Goal: Information Seeking & Learning: Learn about a topic

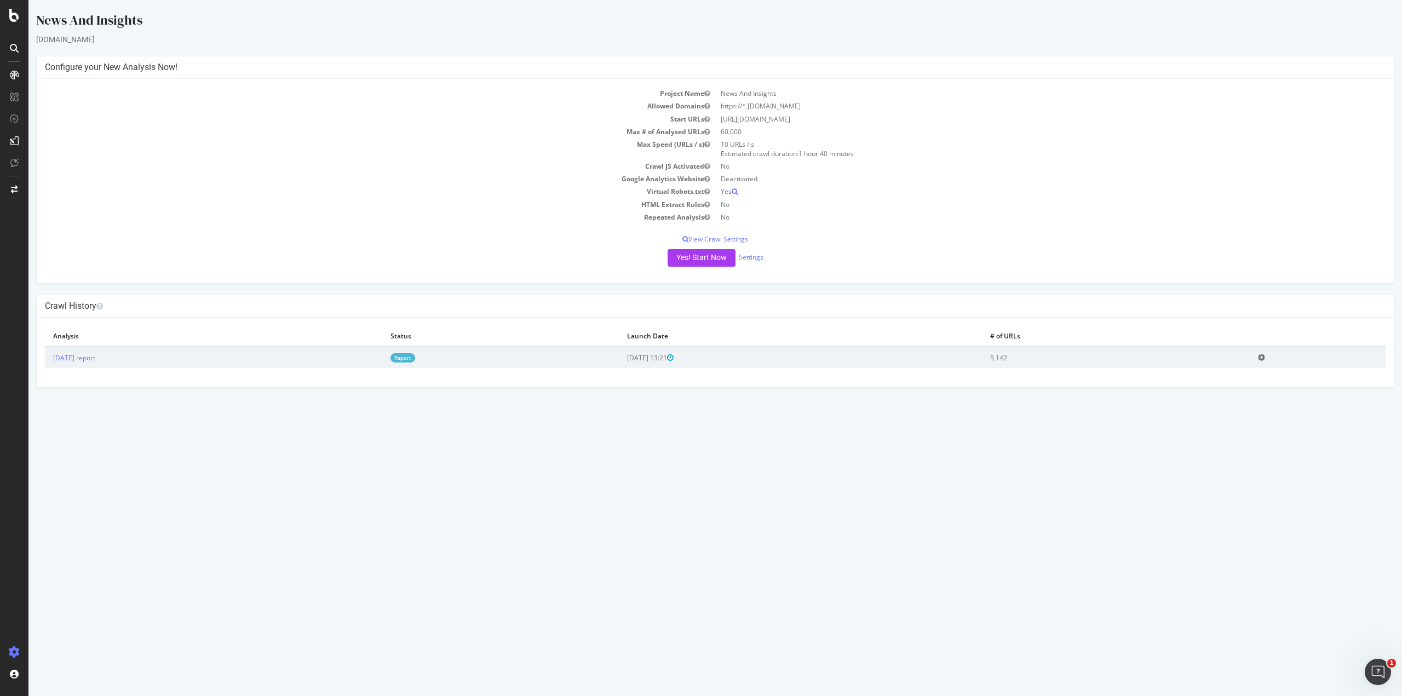
click at [16, 48] on icon at bounding box center [14, 48] width 9 height 9
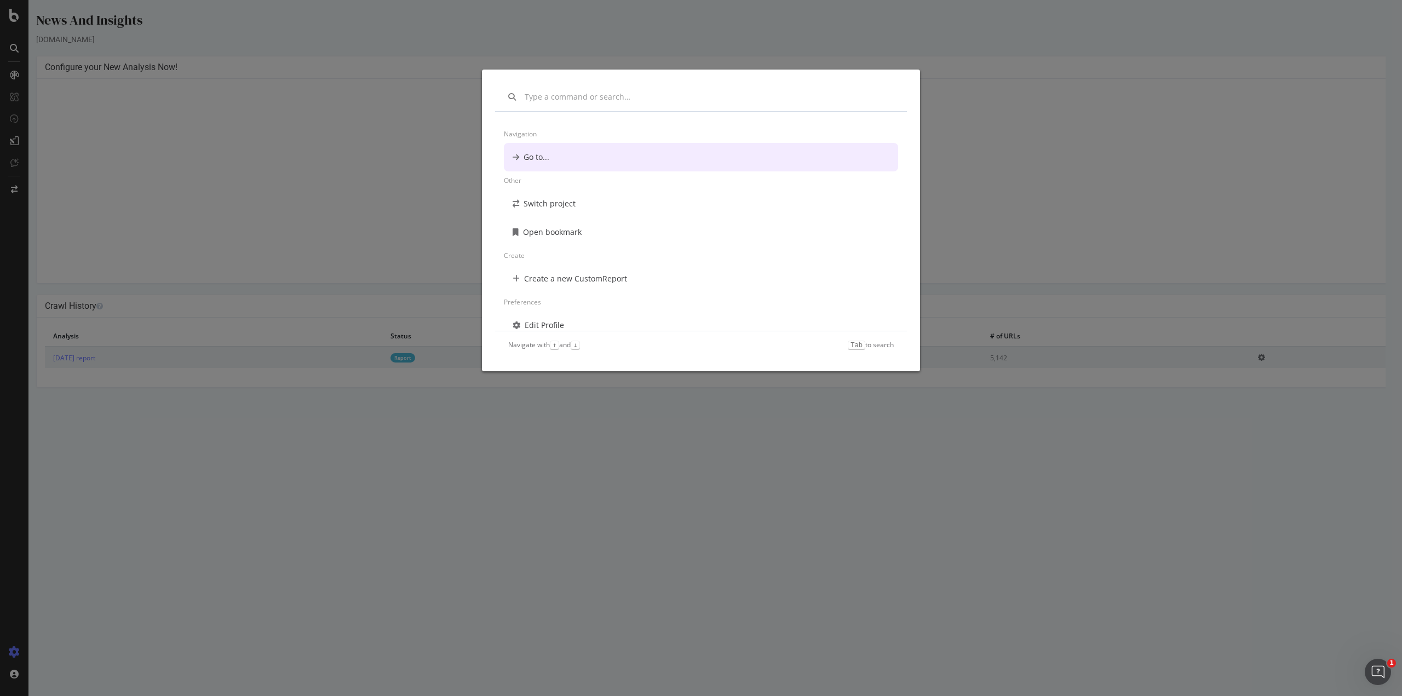
click at [20, 72] on div "Navigation Go to... Other Switch project Open bookmark Create Create a new Cust…" at bounding box center [701, 348] width 1402 height 696
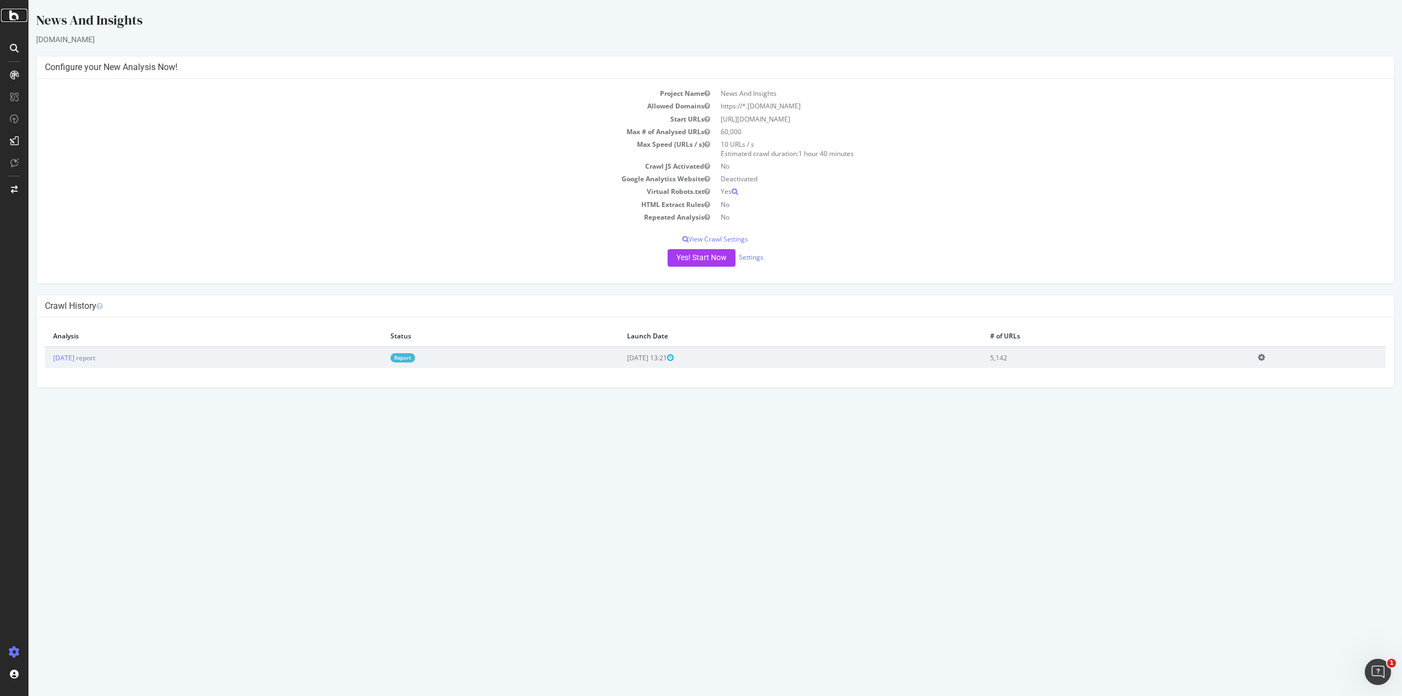
click at [19, 10] on div at bounding box center [14, 15] width 26 height 13
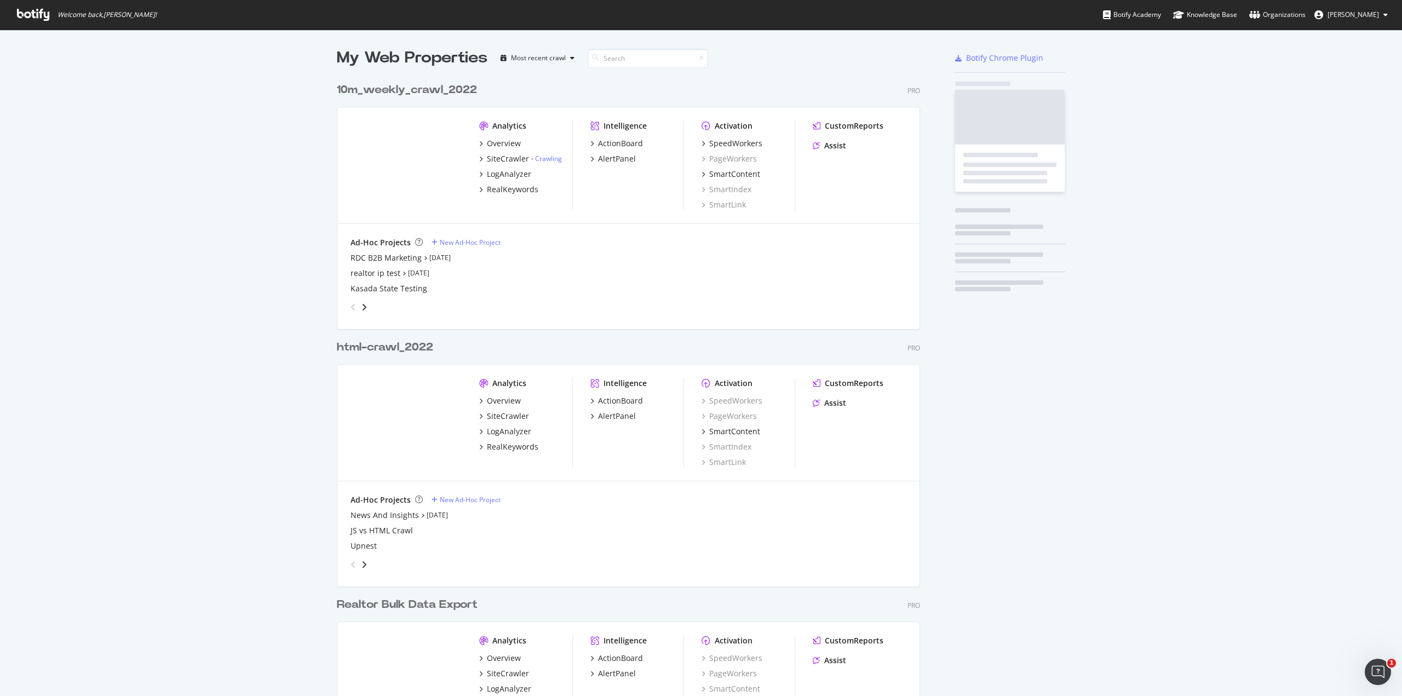
scroll to position [688, 1385]
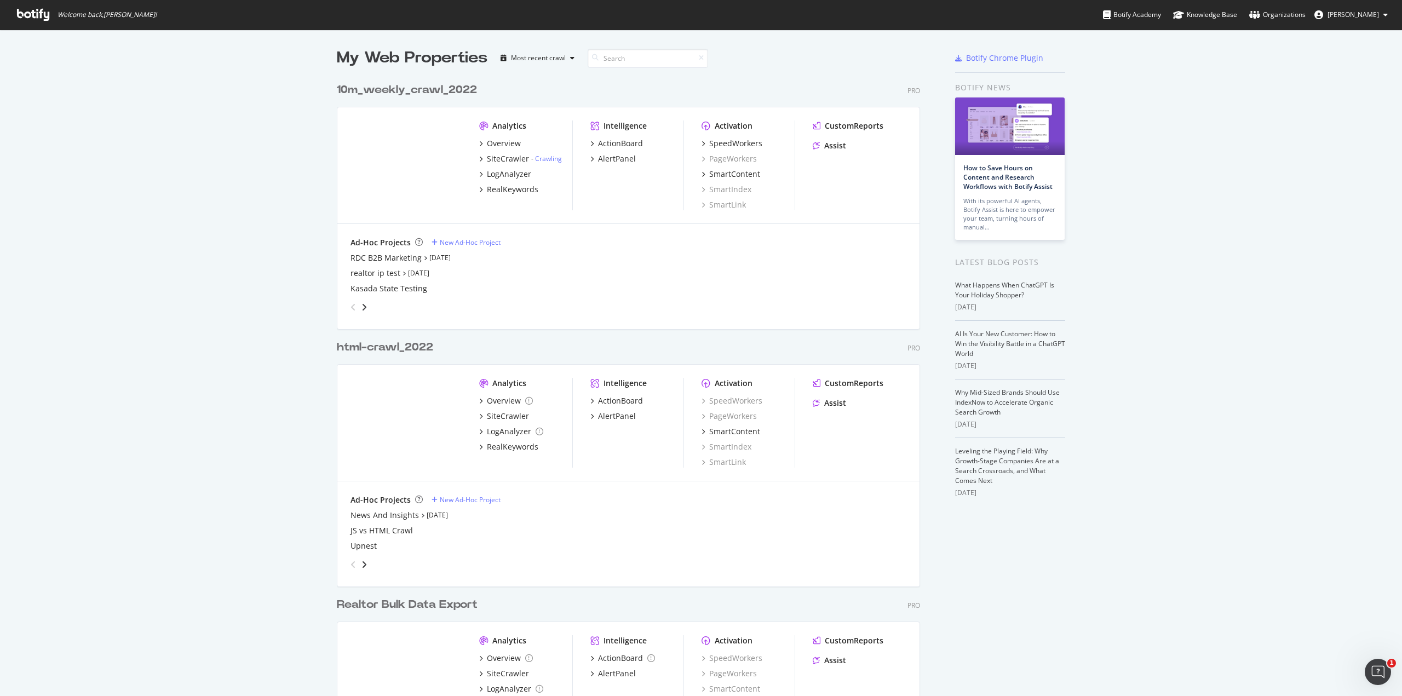
click at [400, 94] on div "10m_weekly_crawl_2022" at bounding box center [407, 90] width 140 height 16
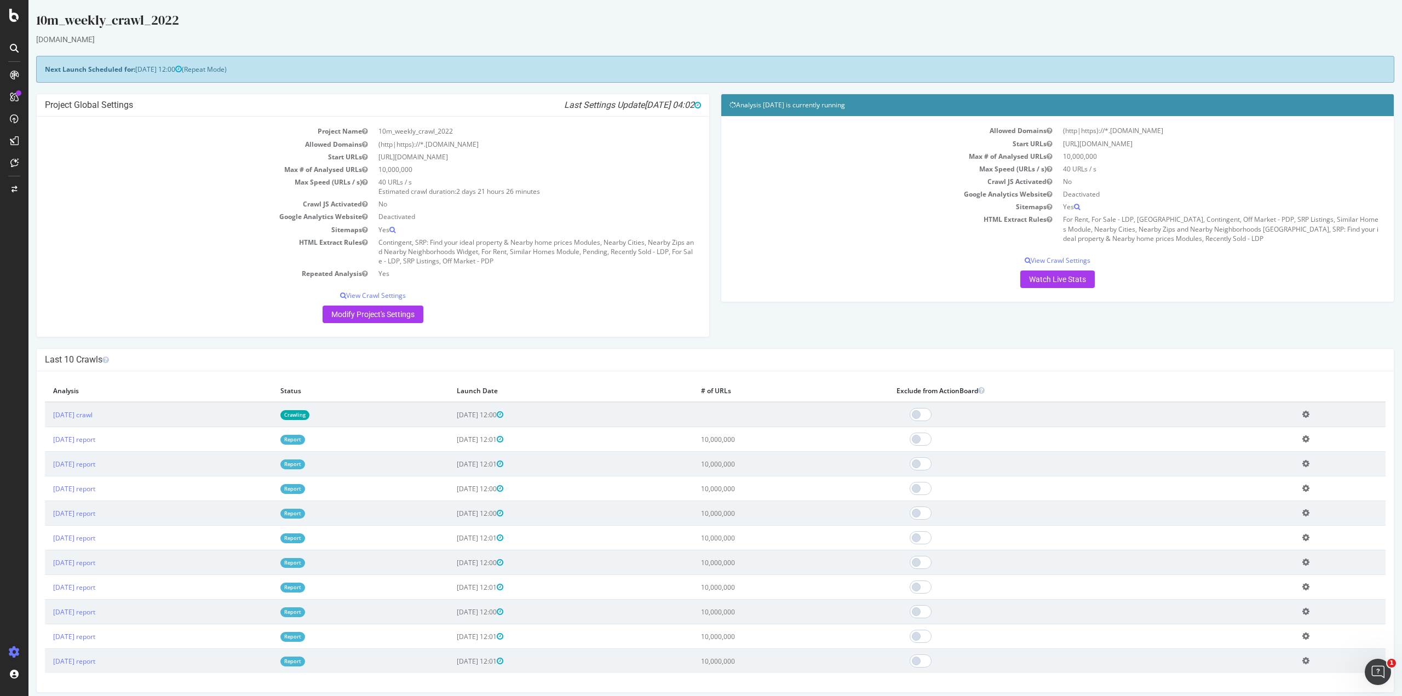
click at [65, 419] on td "[DATE] crawl" at bounding box center [158, 414] width 227 height 25
click at [70, 413] on link "[DATE] crawl" at bounding box center [72, 414] width 39 height 9
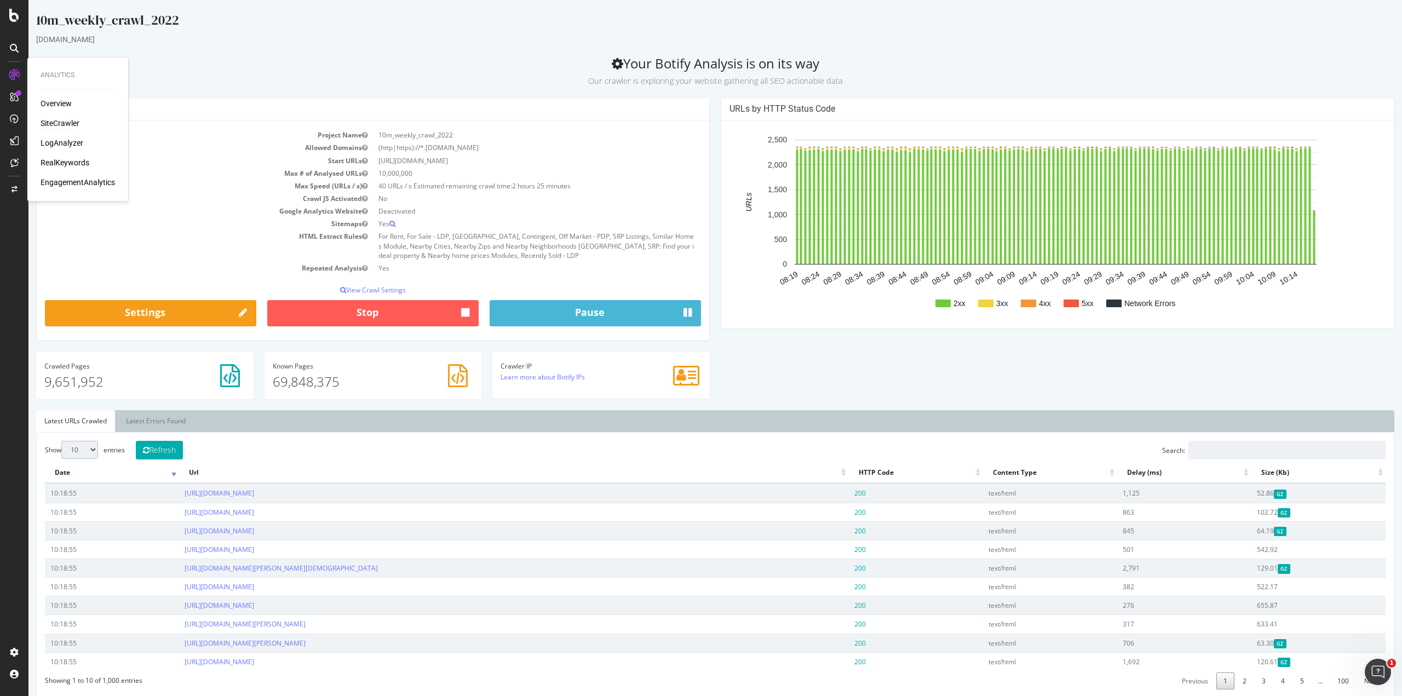
click at [65, 126] on div "SiteCrawler" at bounding box center [60, 123] width 39 height 11
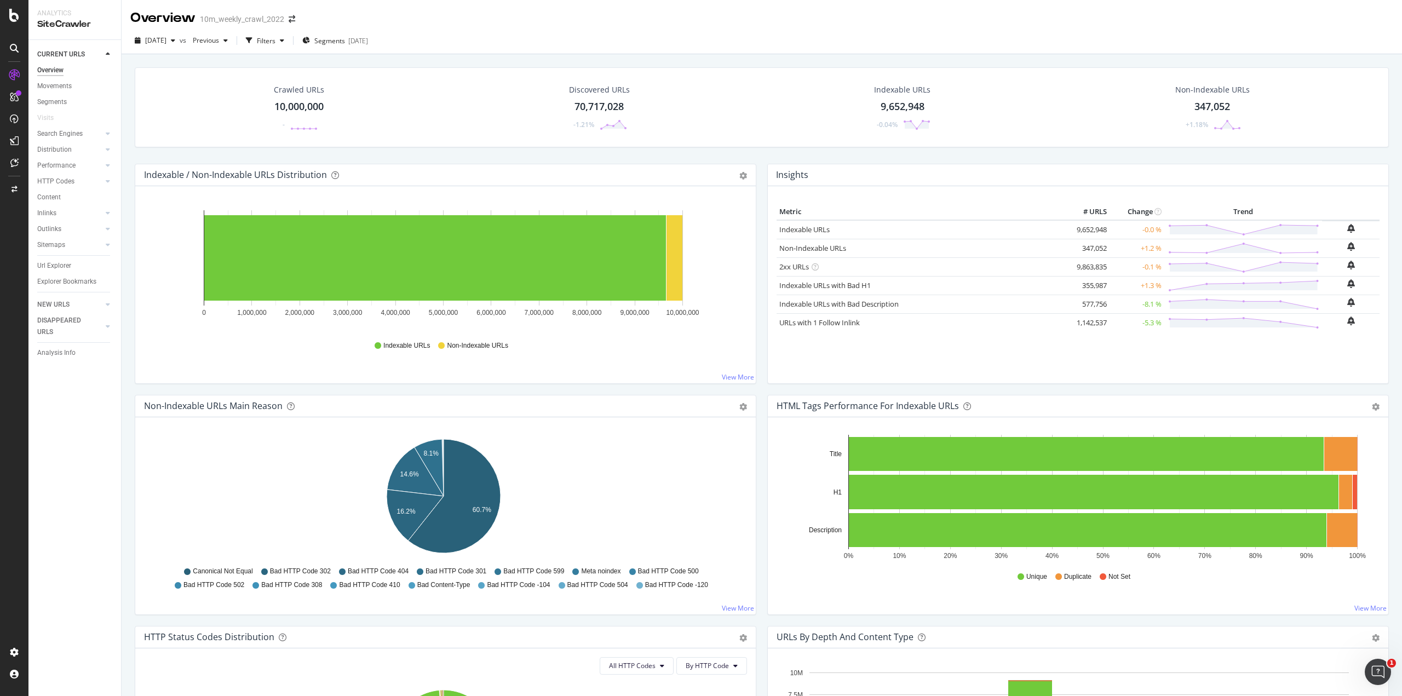
click at [884, 58] on div "Crawled URLs 10,000,000 - Discovered URLs 70,717,028 -1.21% Indexable URLs 9,65…" at bounding box center [762, 402] width 1280 height 696
click at [70, 99] on link "Segments" at bounding box center [75, 101] width 76 height 11
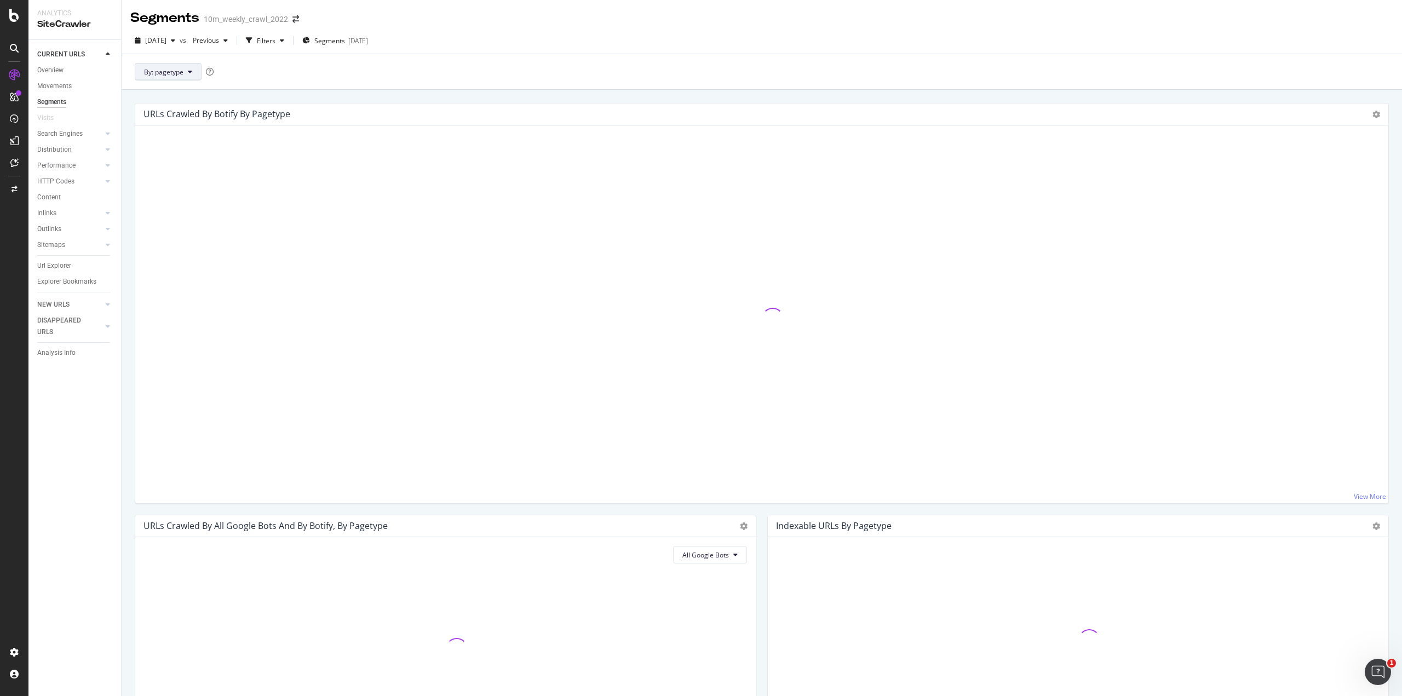
click at [170, 66] on button "By: pagetype" at bounding box center [168, 72] width 67 height 18
click at [463, 84] on div "By: pagetype" at bounding box center [762, 72] width 1280 height 36
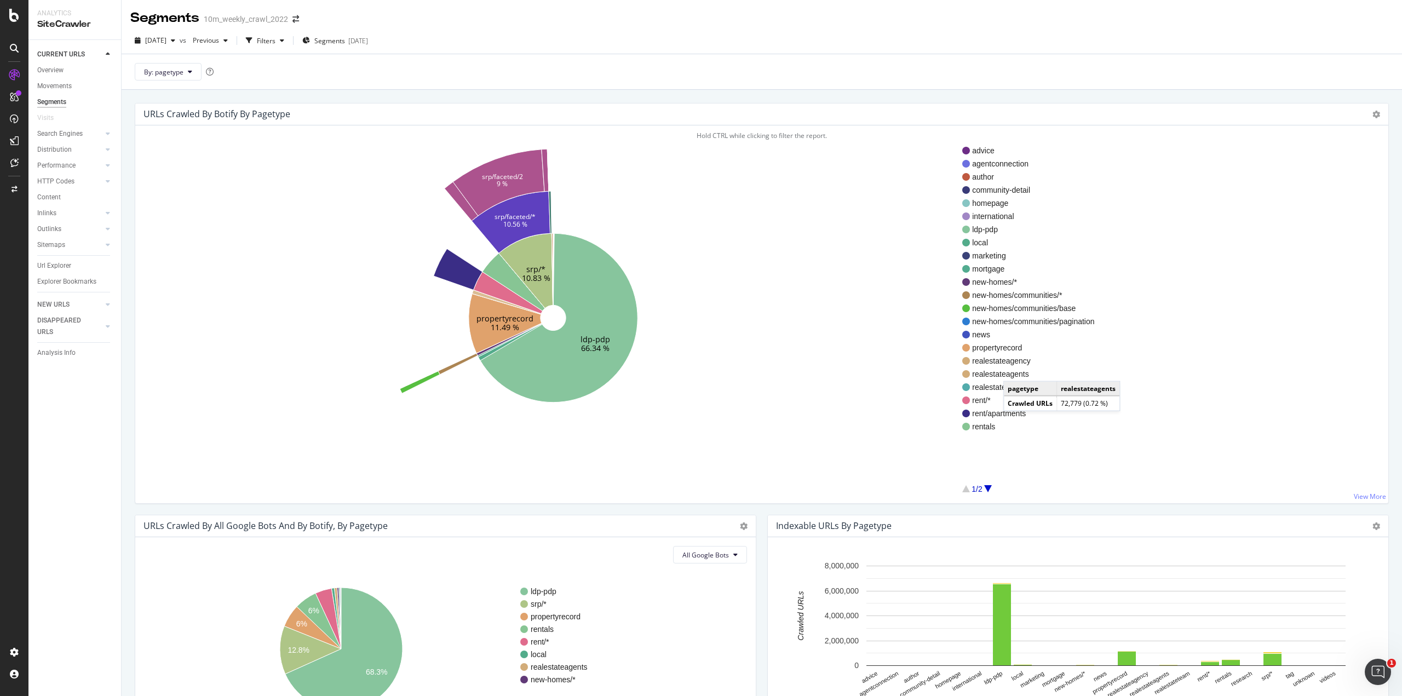
click at [1014, 370] on span "realestateagents" at bounding box center [1033, 374] width 122 height 11
